Goal: Task Accomplishment & Management: Use online tool/utility

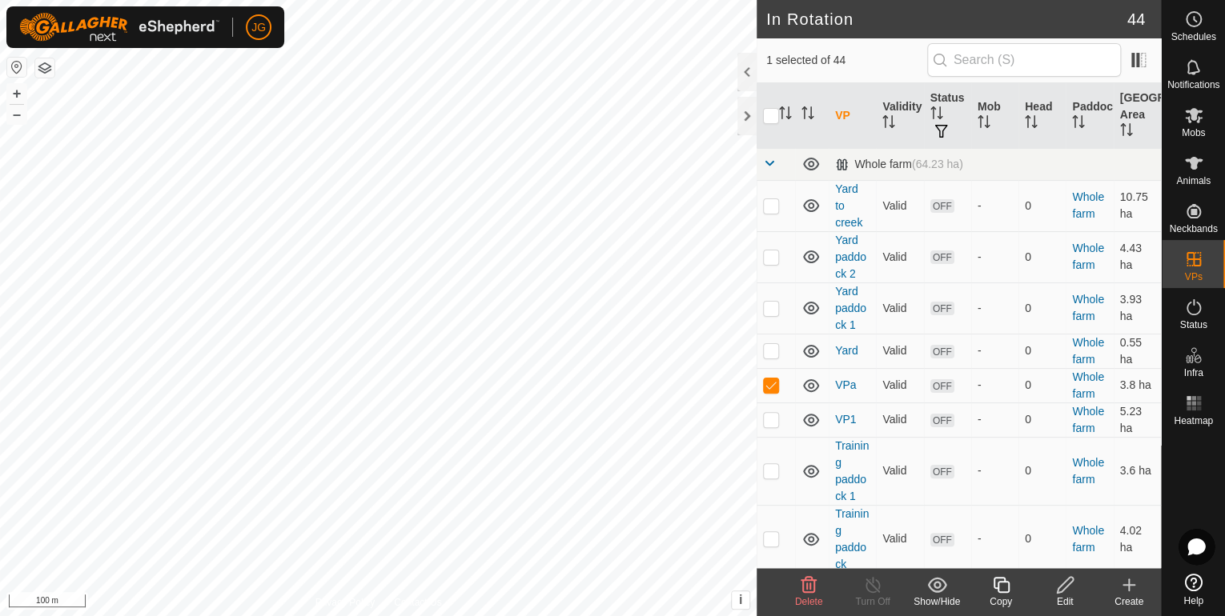
click at [803, 592] on icon at bounding box center [808, 585] width 15 height 16
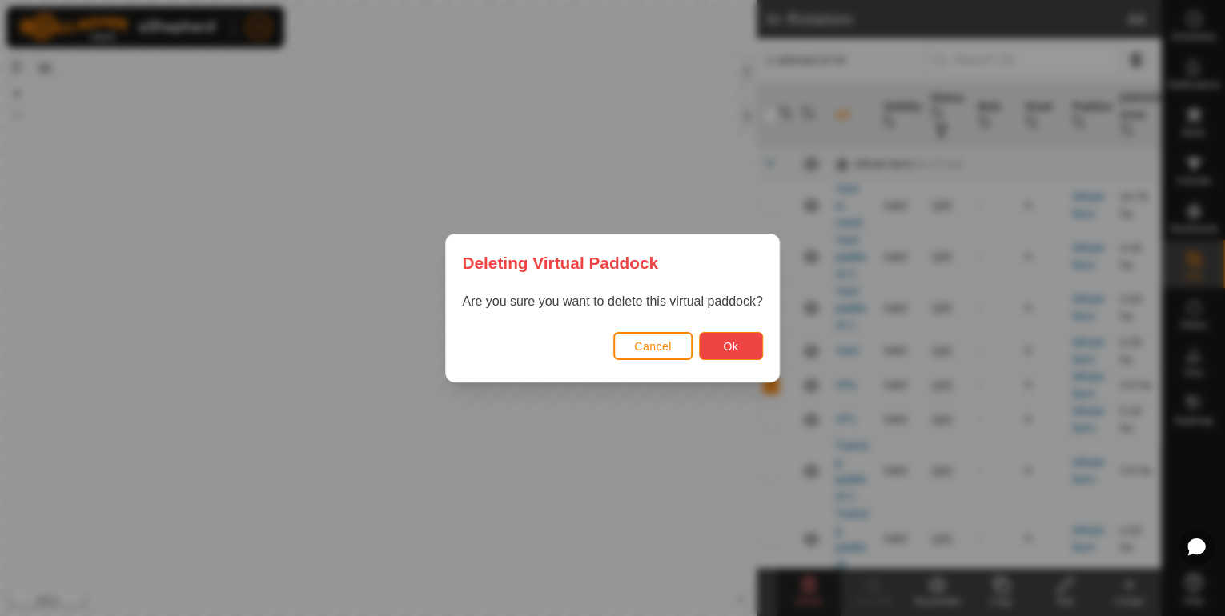
click at [733, 353] on button "Ok" at bounding box center [731, 346] width 64 height 28
checkbox input "false"
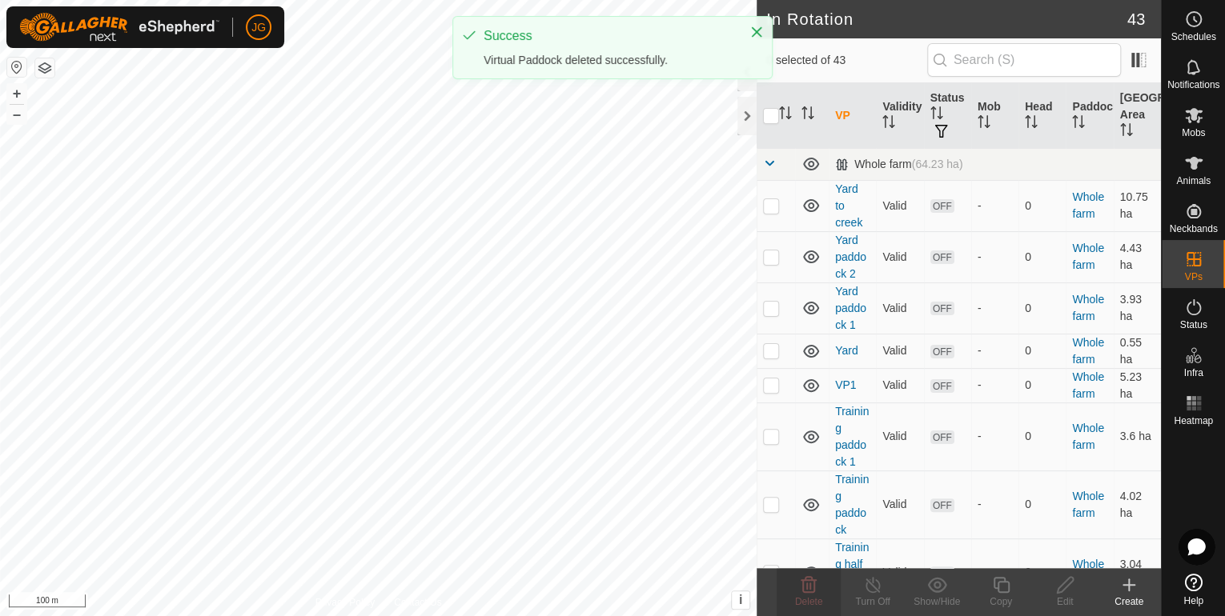
checkbox input "true"
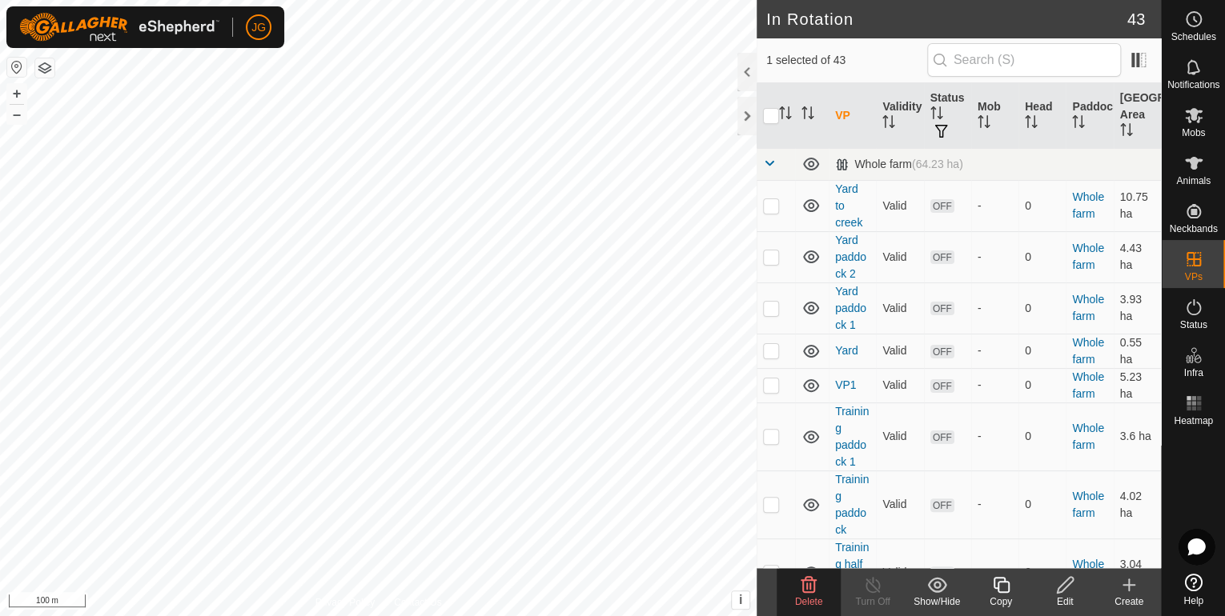
checkbox input "true"
checkbox input "false"
click at [807, 586] on icon at bounding box center [808, 585] width 15 height 16
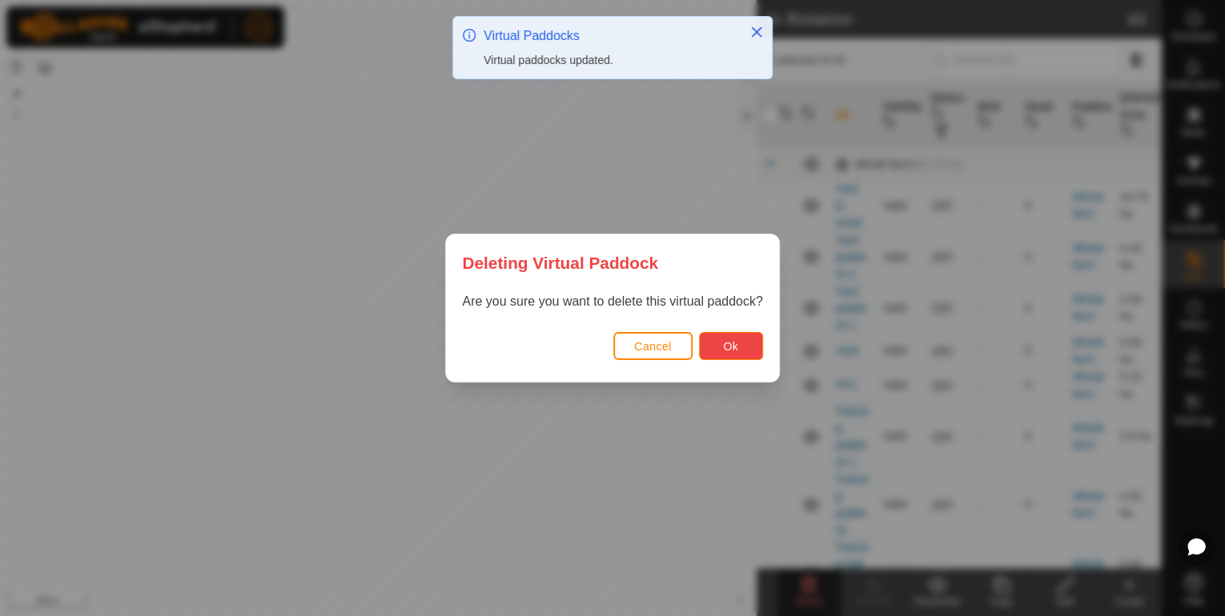
click at [724, 346] on span "Ok" at bounding box center [730, 346] width 15 height 13
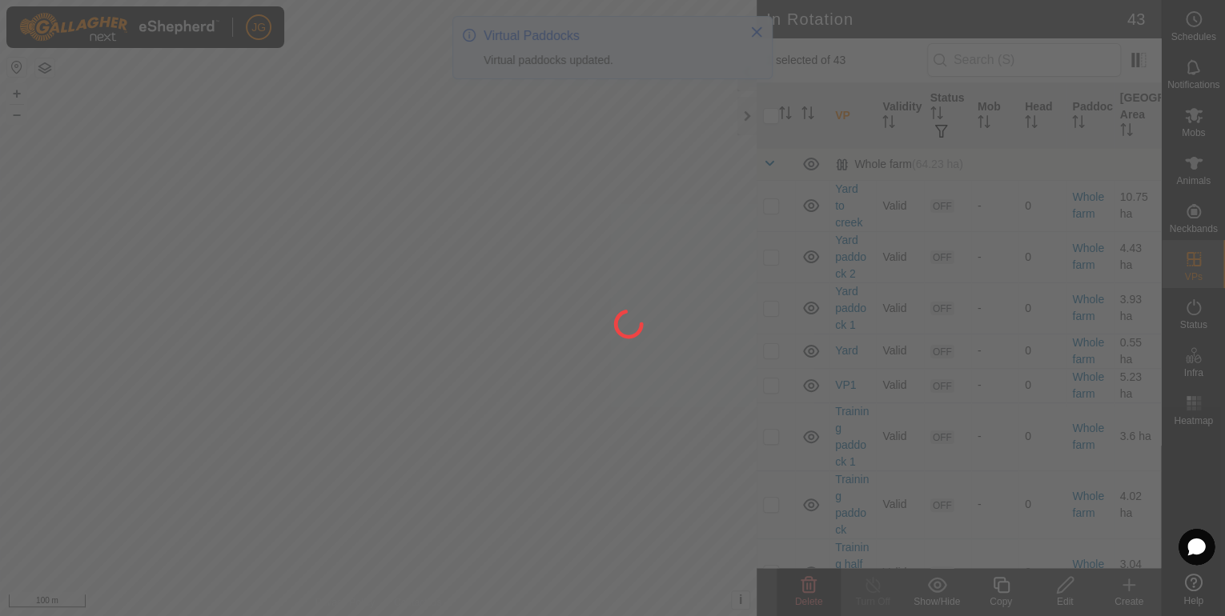
checkbox input "false"
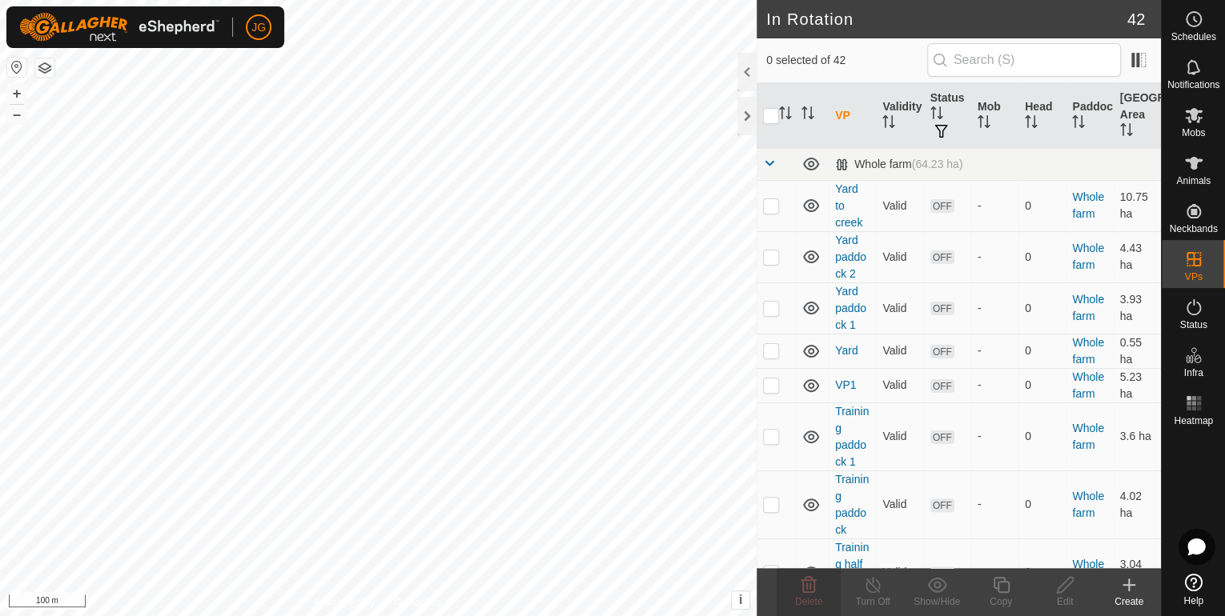
checkbox input "true"
checkbox input "false"
click at [810, 585] on icon at bounding box center [808, 585] width 15 height 16
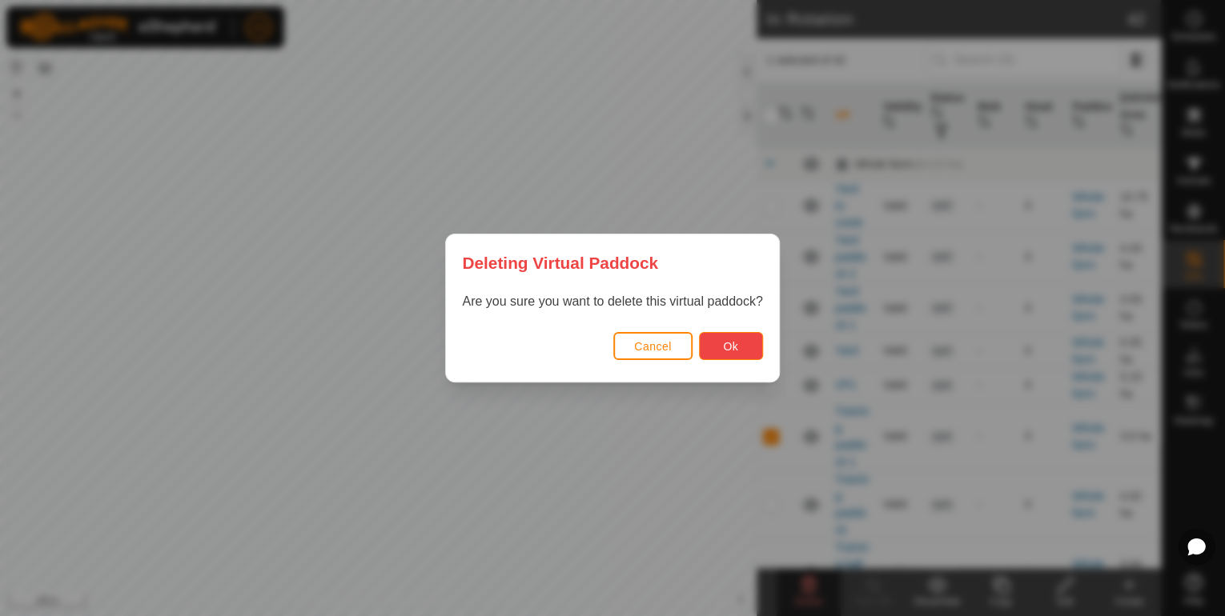
click at [725, 349] on span "Ok" at bounding box center [730, 346] width 15 height 13
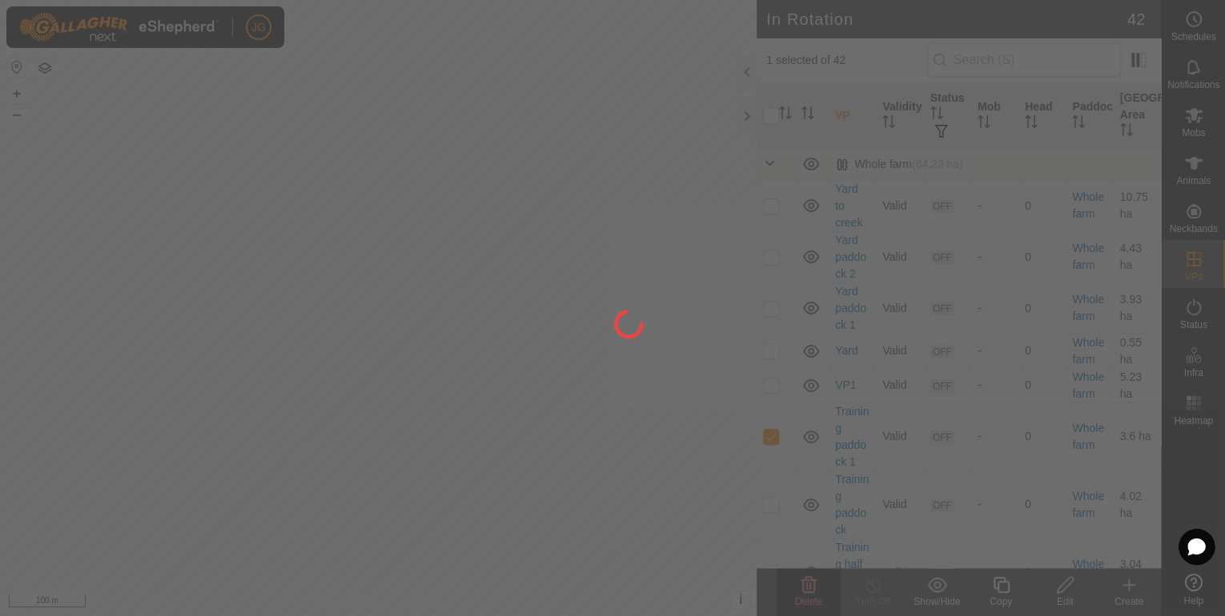
checkbox input "false"
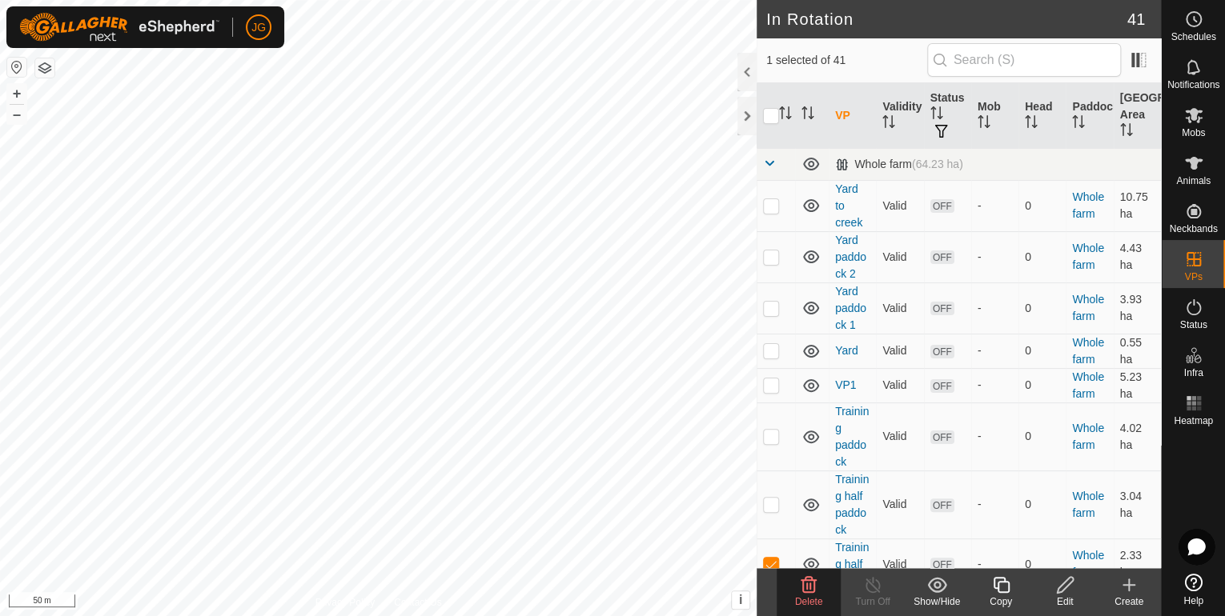
checkbox input "false"
click at [809, 592] on icon at bounding box center [808, 585] width 15 height 16
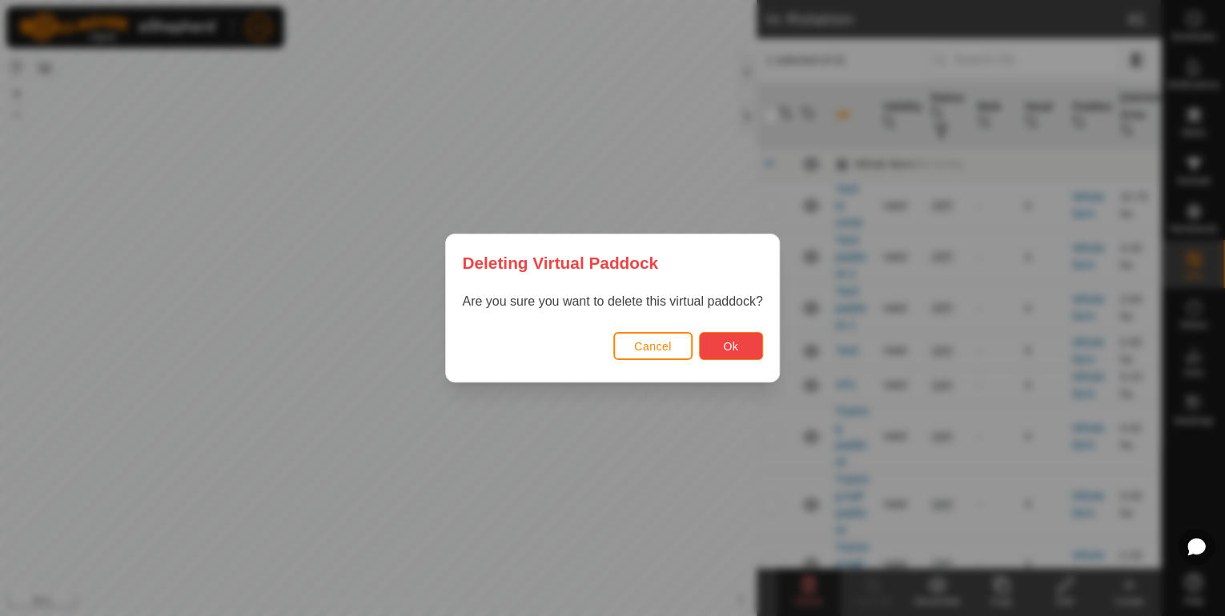
click at [724, 345] on span "Ok" at bounding box center [730, 346] width 15 height 13
checkbox input "false"
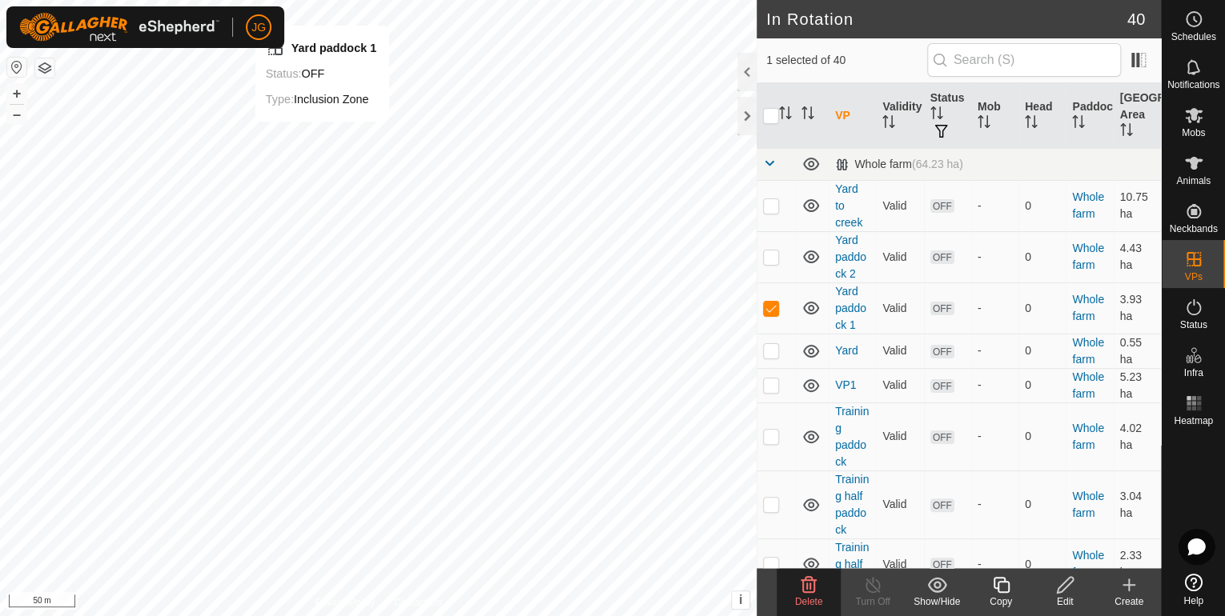
checkbox input "false"
checkbox input "true"
checkbox input "false"
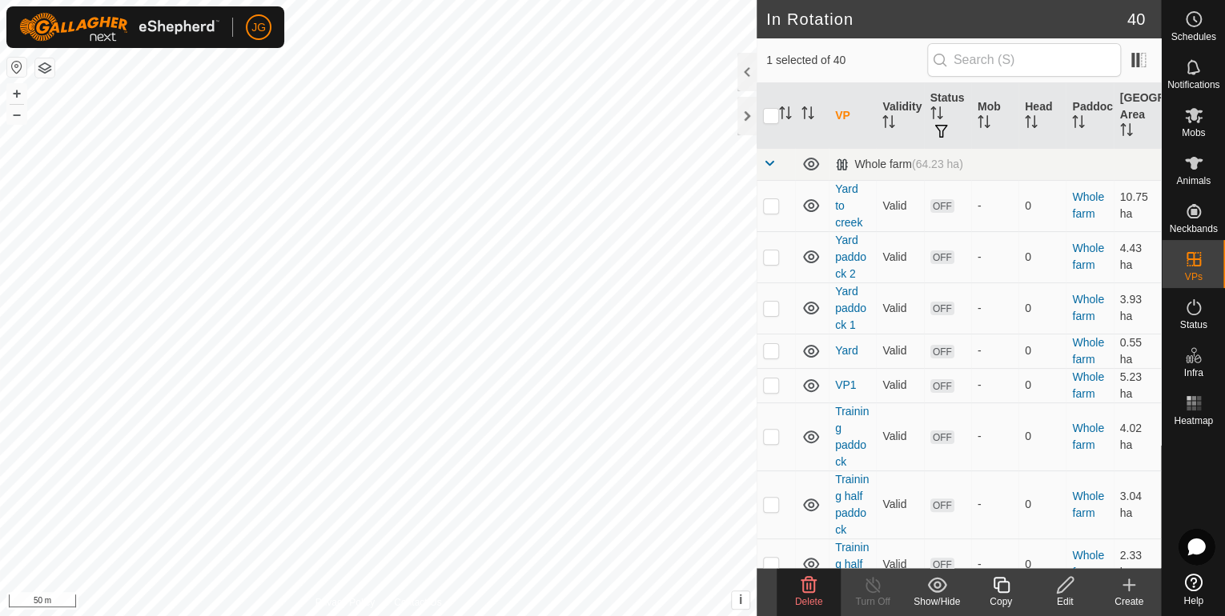
checkbox input "true"
checkbox input "false"
checkbox input "true"
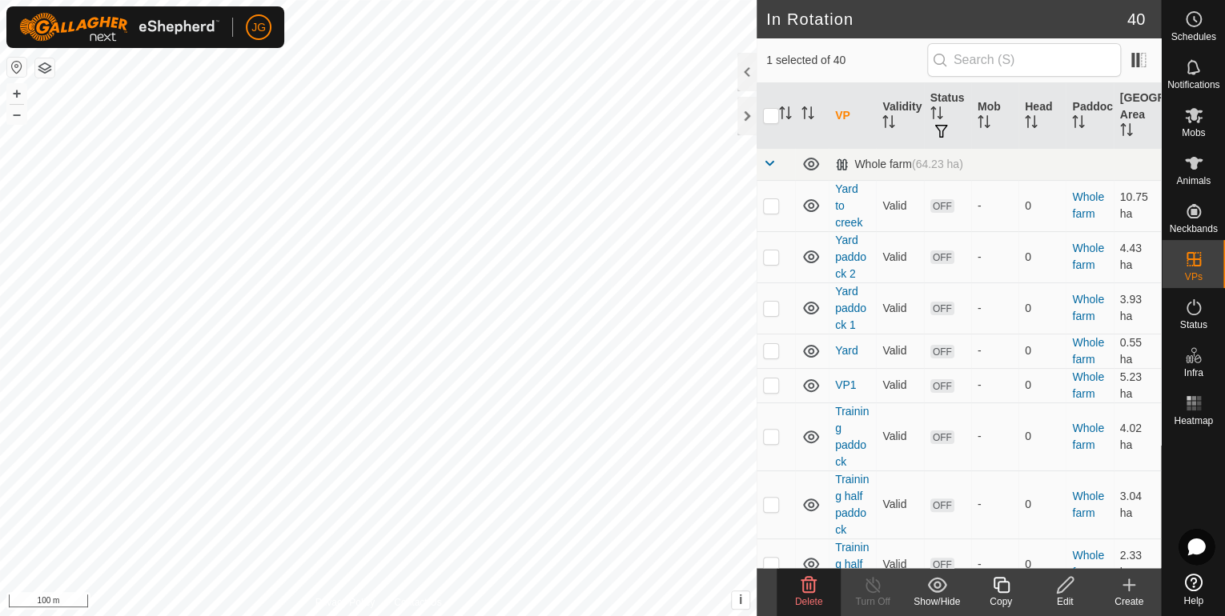
checkbox input "false"
checkbox input "true"
checkbox input "false"
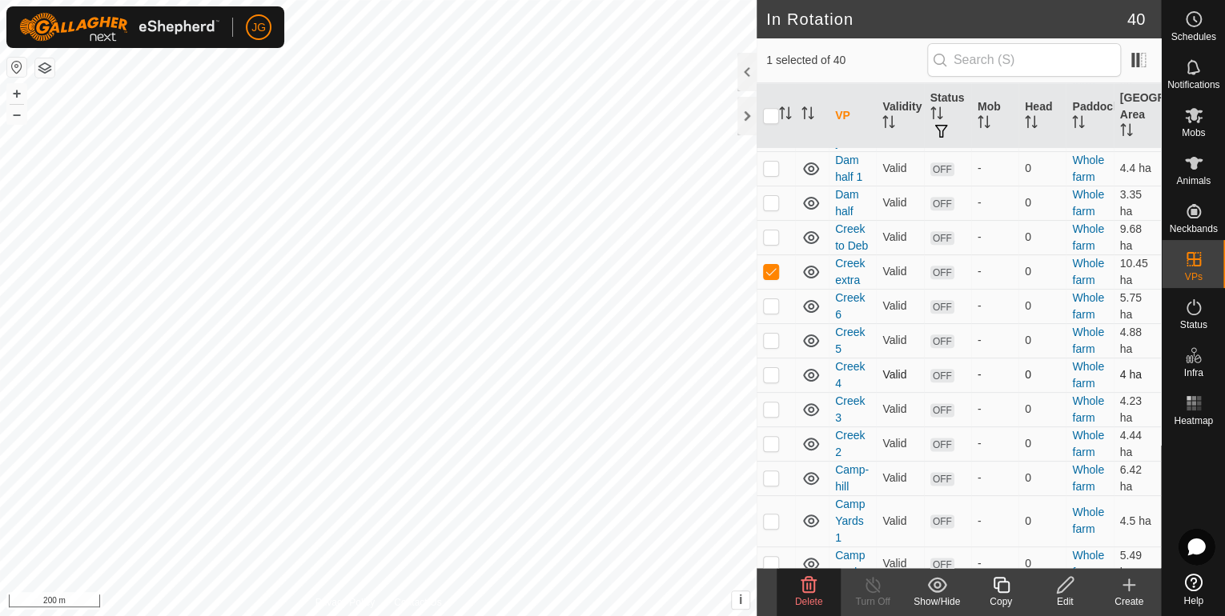
scroll to position [833, 0]
click at [765, 277] on p-checkbox at bounding box center [771, 270] width 16 height 13
checkbox input "false"
